Goal: Task Accomplishment & Management: Manage account settings

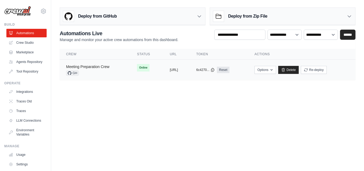
click at [103, 67] on link "Meeting Preparation Crew" at bounding box center [87, 66] width 43 height 4
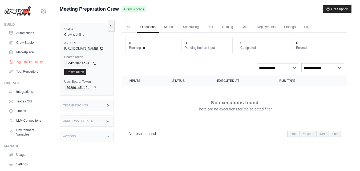
click at [23, 64] on link "Agents Repository" at bounding box center [27, 62] width 40 height 9
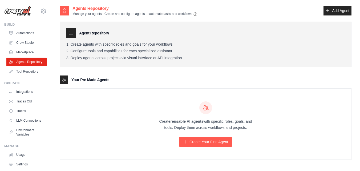
scroll to position [11, 0]
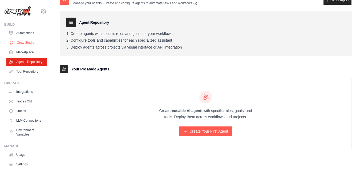
click at [23, 41] on link "Crew Studio" at bounding box center [27, 42] width 40 height 9
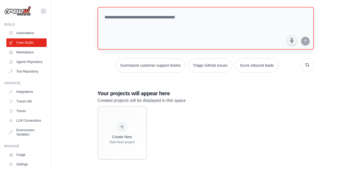
scroll to position [27, 0]
click at [27, 94] on link "Integrations" at bounding box center [27, 91] width 40 height 9
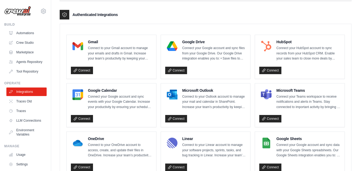
scroll to position [129, 0]
click at [82, 71] on link "Connect" at bounding box center [82, 70] width 22 height 7
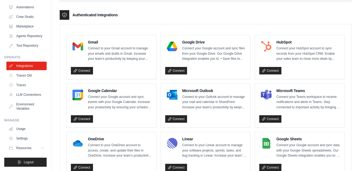
scroll to position [34, 0]
click at [35, 148] on button "Resources" at bounding box center [27, 147] width 40 height 9
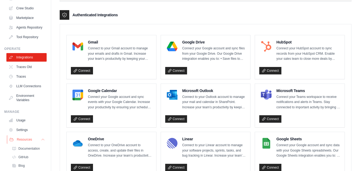
scroll to position [68, 0]
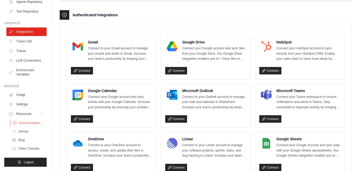
click at [30, 122] on span "Documentation" at bounding box center [30, 123] width 22 height 4
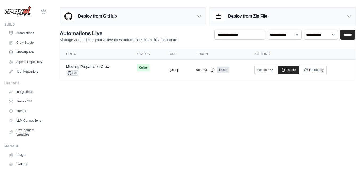
click at [43, 12] on icon at bounding box center [44, 11] width 2 height 2
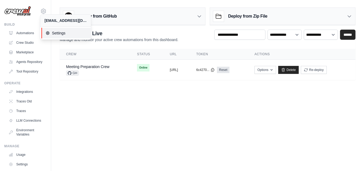
click at [56, 35] on span "Settings" at bounding box center [67, 32] width 42 height 5
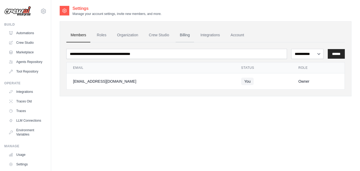
click at [183, 34] on link "Billing" at bounding box center [184, 35] width 18 height 14
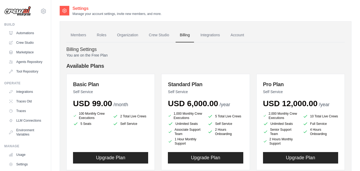
click at [21, 10] on img at bounding box center [17, 11] width 27 height 10
click at [22, 15] on img at bounding box center [17, 11] width 27 height 10
click at [211, 36] on link "Integrations" at bounding box center [210, 35] width 28 height 14
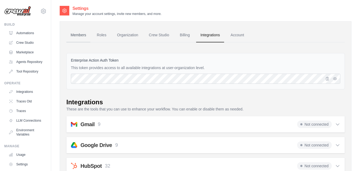
click at [80, 35] on link "Members" at bounding box center [78, 35] width 24 height 14
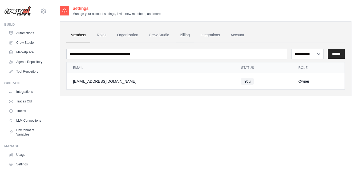
click at [181, 36] on link "Billing" at bounding box center [184, 35] width 18 height 14
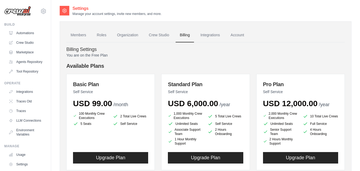
click at [12, 13] on img at bounding box center [17, 11] width 27 height 10
click at [28, 31] on link "Automations" at bounding box center [27, 33] width 40 height 9
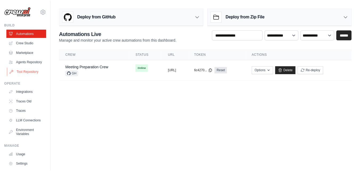
scroll to position [34, 0]
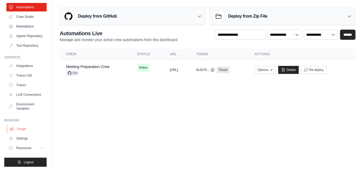
click at [21, 131] on link "Usage" at bounding box center [27, 128] width 40 height 9
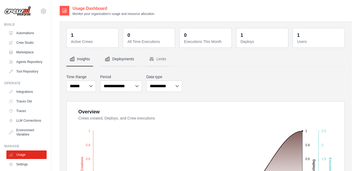
click at [121, 61] on button "Deployments" at bounding box center [119, 59] width 36 height 14
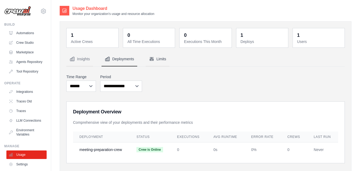
click at [158, 61] on button "Limits" at bounding box center [158, 59] width 24 height 14
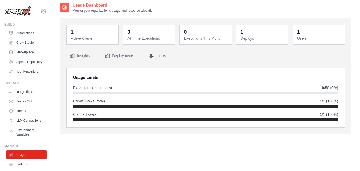
scroll to position [3, 0]
